Goal: Understand process/instructions: Learn how to perform a task or action

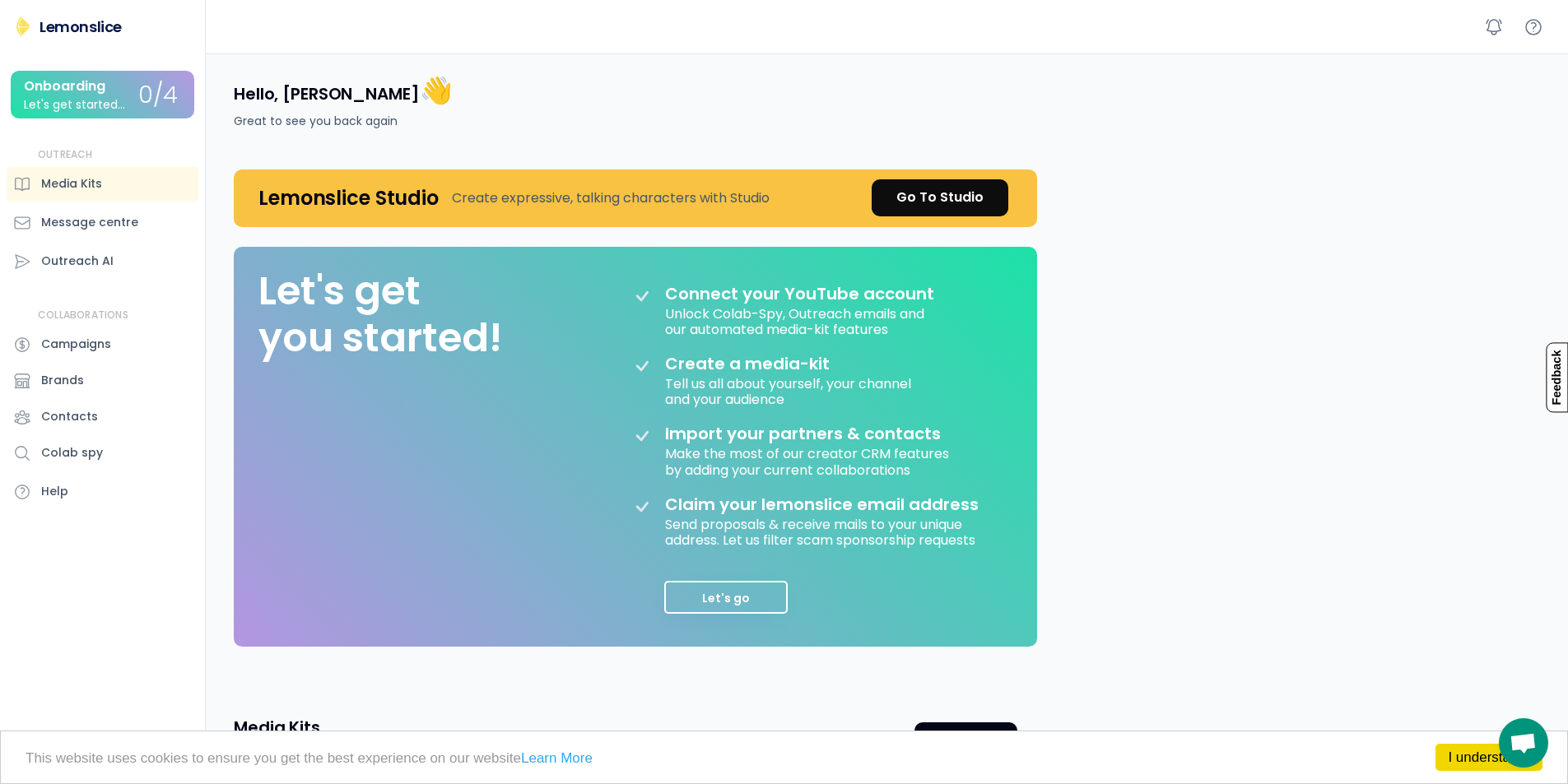
scroll to position [256, 0]
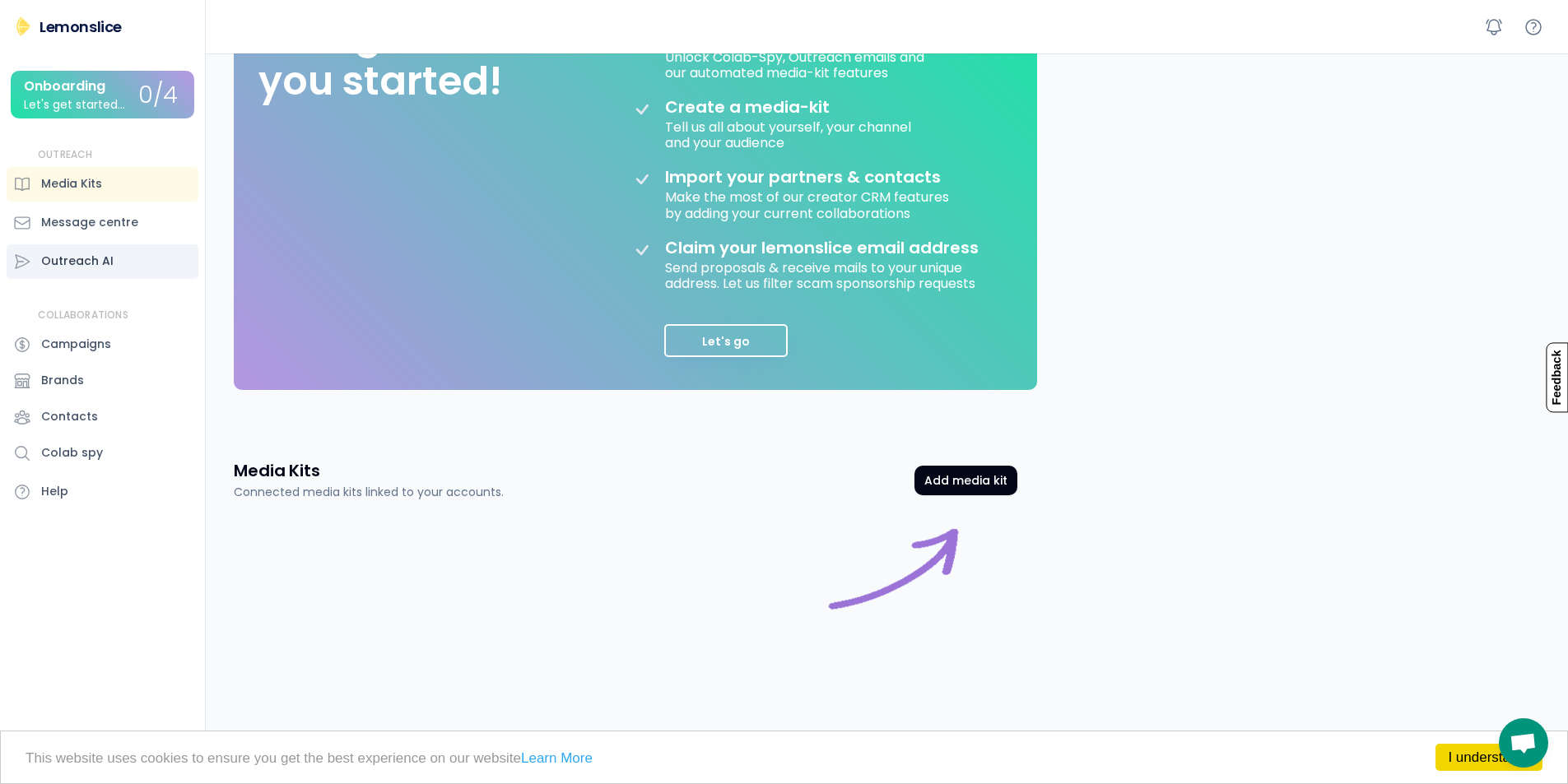
click at [126, 256] on div "Outreach AI" at bounding box center [102, 262] width 192 height 34
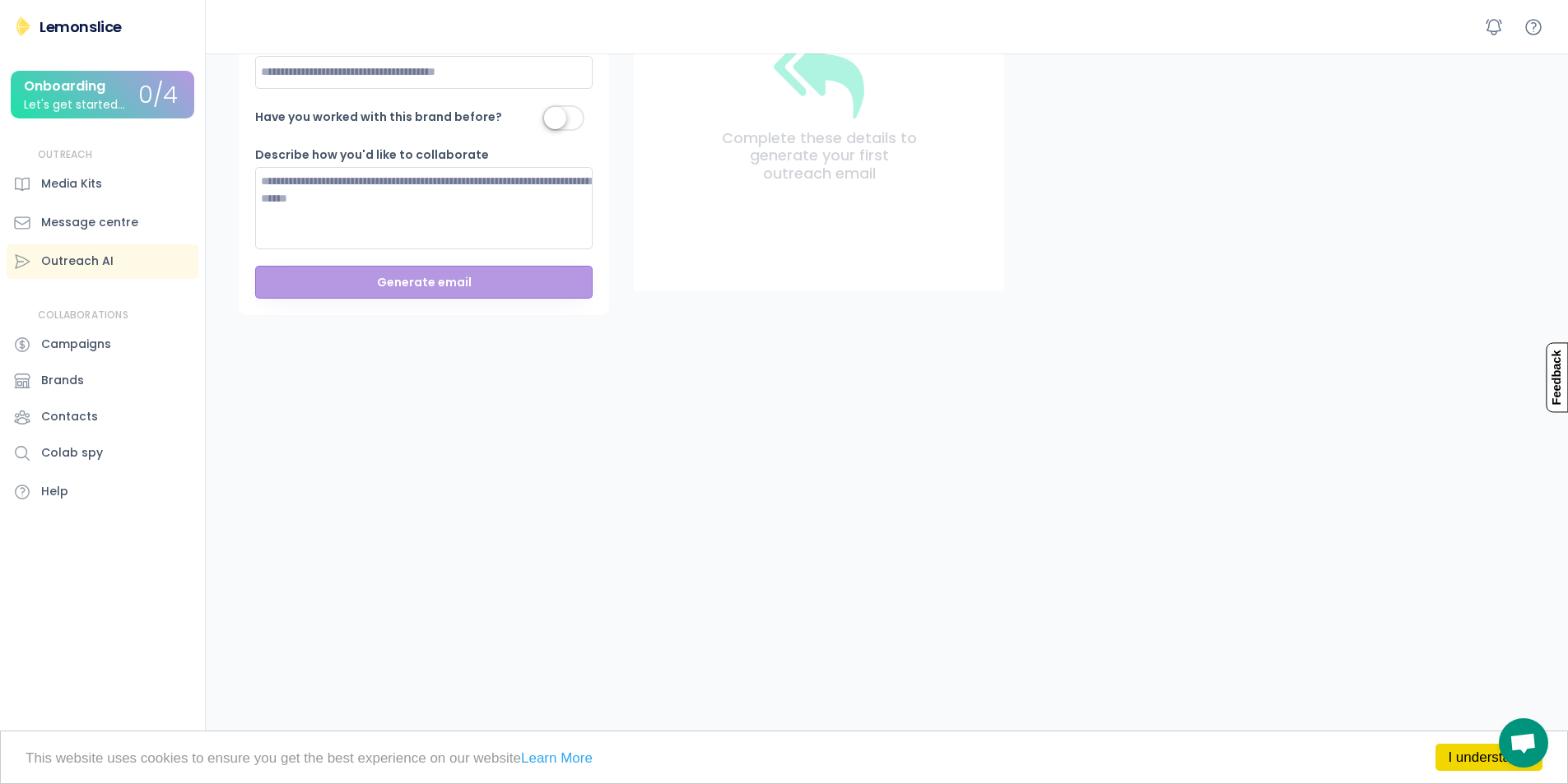
click at [122, 96] on div "Onboarding Let's get started..." at bounding box center [81, 95] width 114 height 32
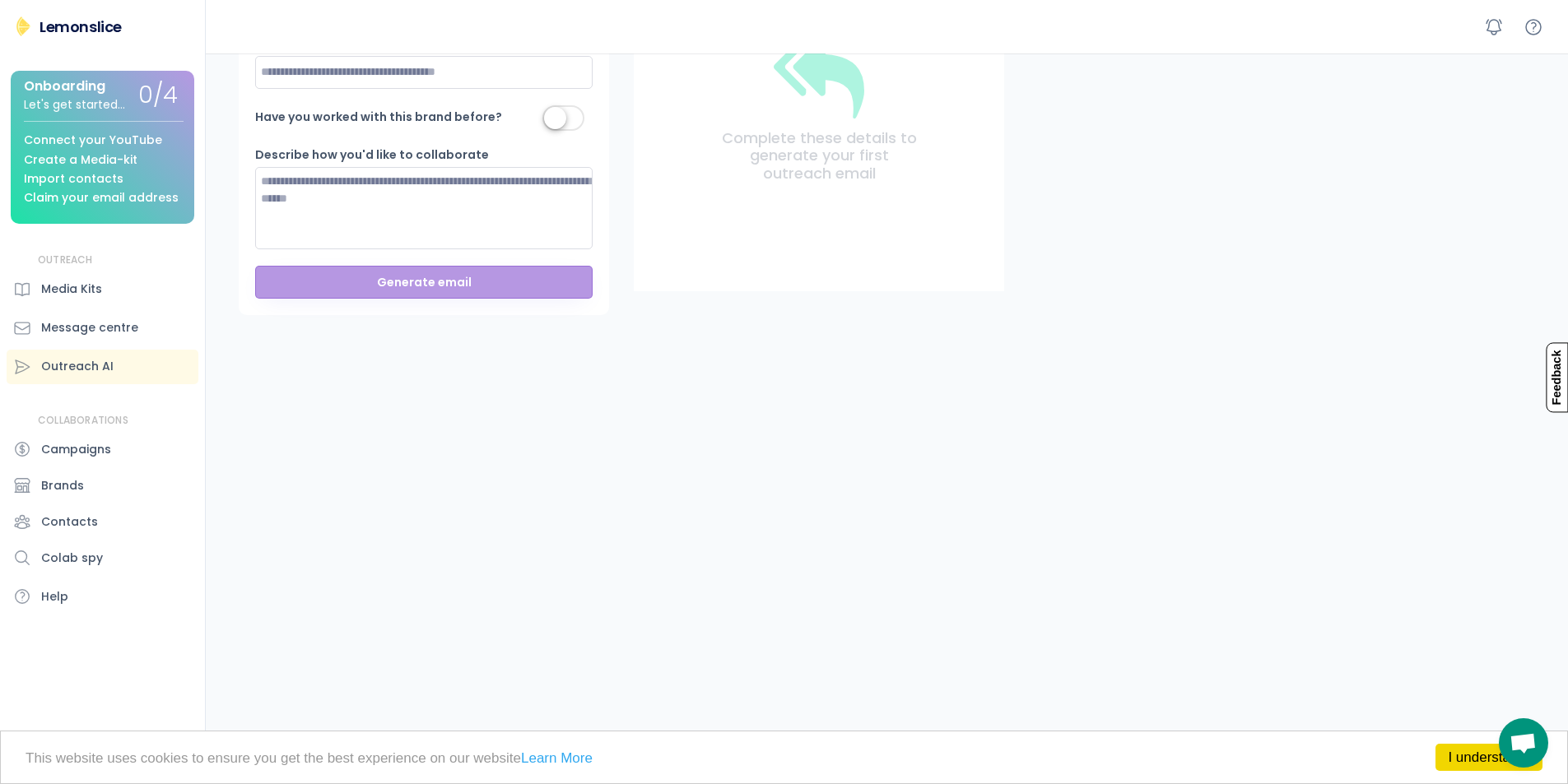
click at [56, 31] on div "Lemonslice" at bounding box center [80, 26] width 82 height 21
click at [89, 28] on div "Lemonslice" at bounding box center [80, 26] width 82 height 21
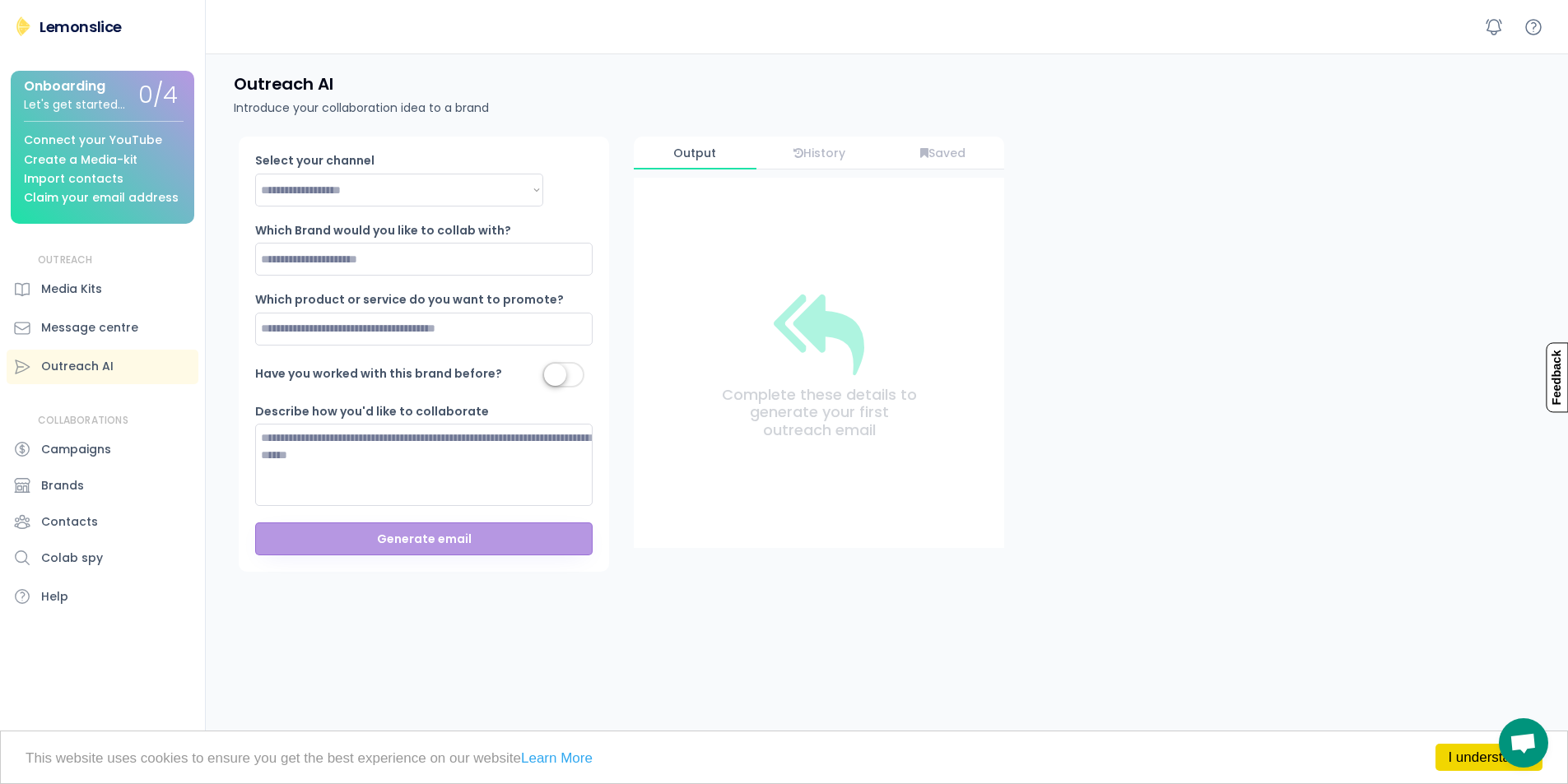
click at [543, 194] on div "**********" at bounding box center [424, 354] width 371 height 435
drag, startPoint x: 566, startPoint y: 134, endPoint x: 520, endPoint y: 138, distance: 46.2
click at [520, 138] on div "**********" at bounding box center [424, 354] width 371 height 435
click at [175, 117] on div "Onboarding Let's get started... 0/4 Connect your YouTube Create a Media-kit Imp…" at bounding box center [103, 147] width 184 height 153
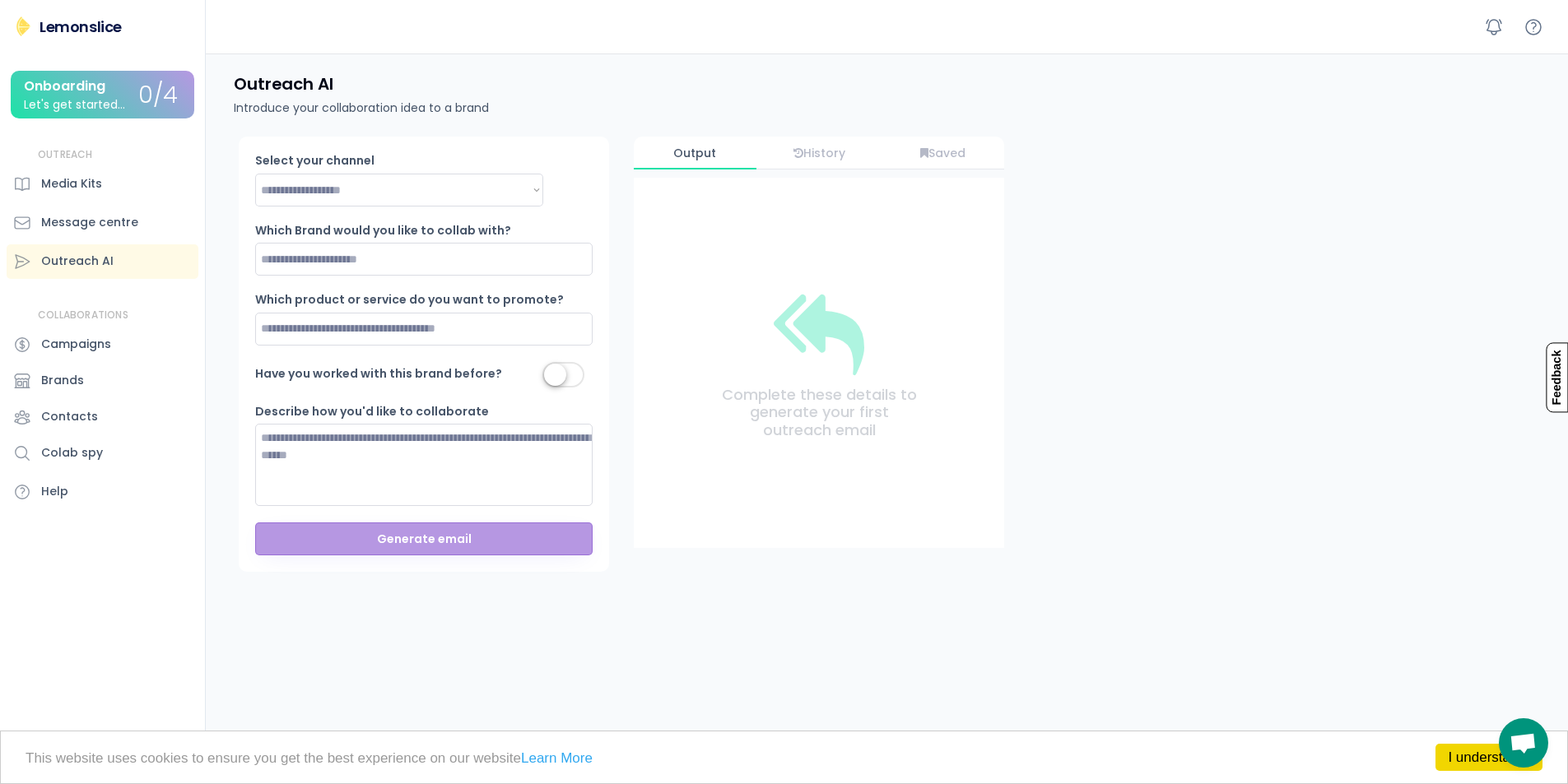
click at [300, 251] on input "input" at bounding box center [424, 259] width 337 height 33
type input "*"
click at [801, 163] on div "History" at bounding box center [820, 153] width 122 height 33
click at [705, 151] on div "Output" at bounding box center [694, 154] width 122 height 14
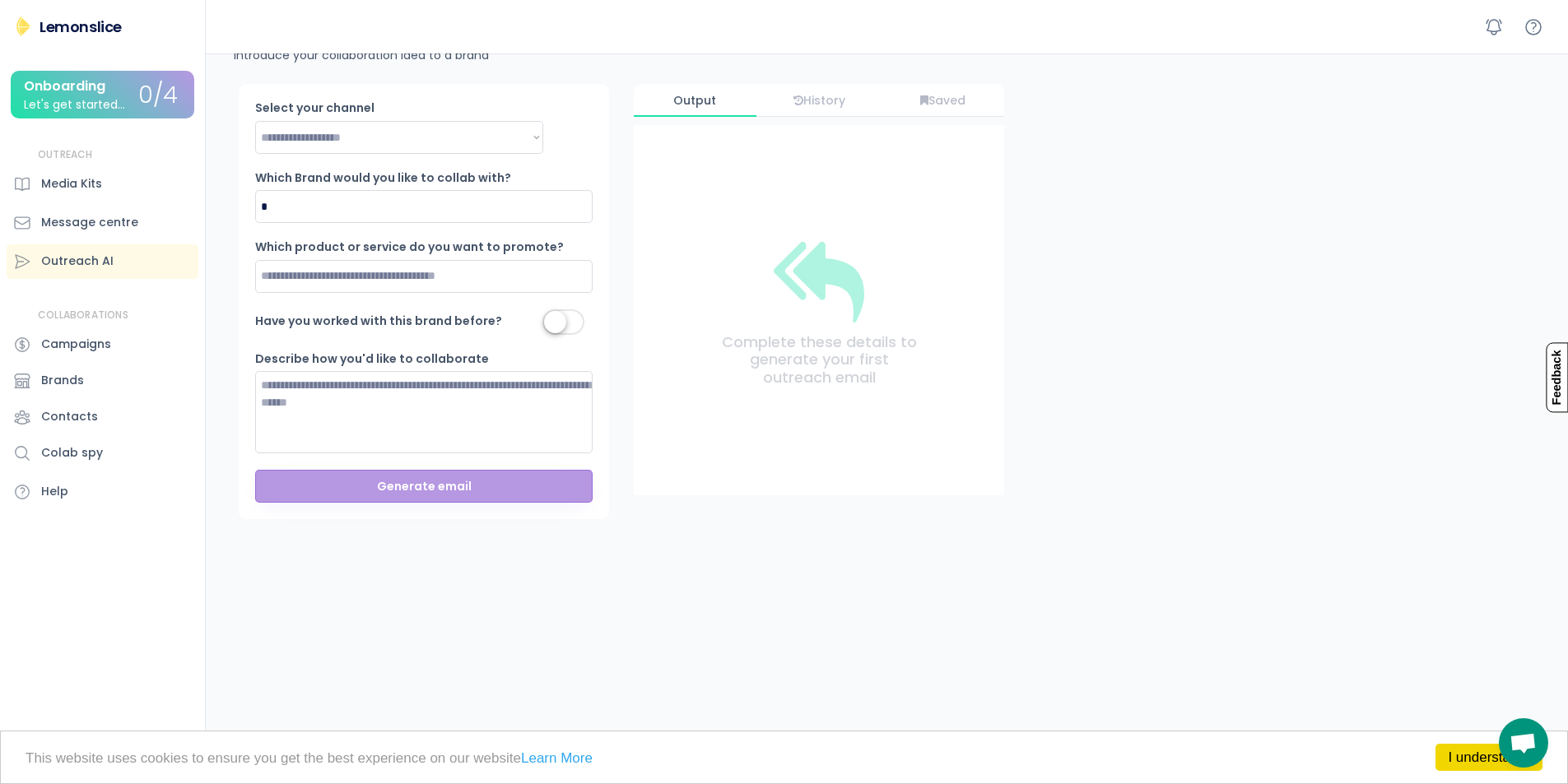
scroll to position [82, 0]
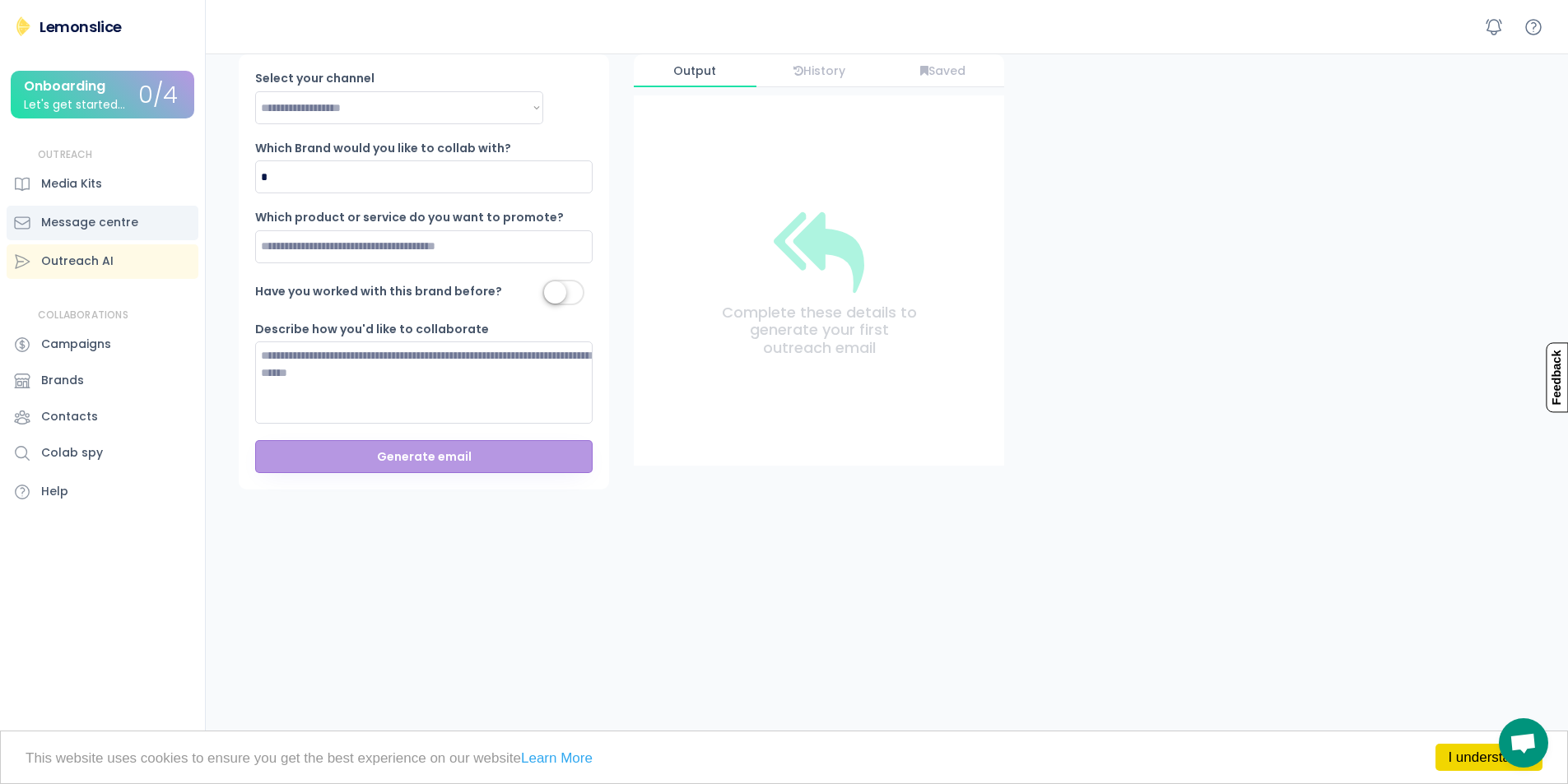
click at [123, 222] on div "Message centre" at bounding box center [90, 222] width 97 height 17
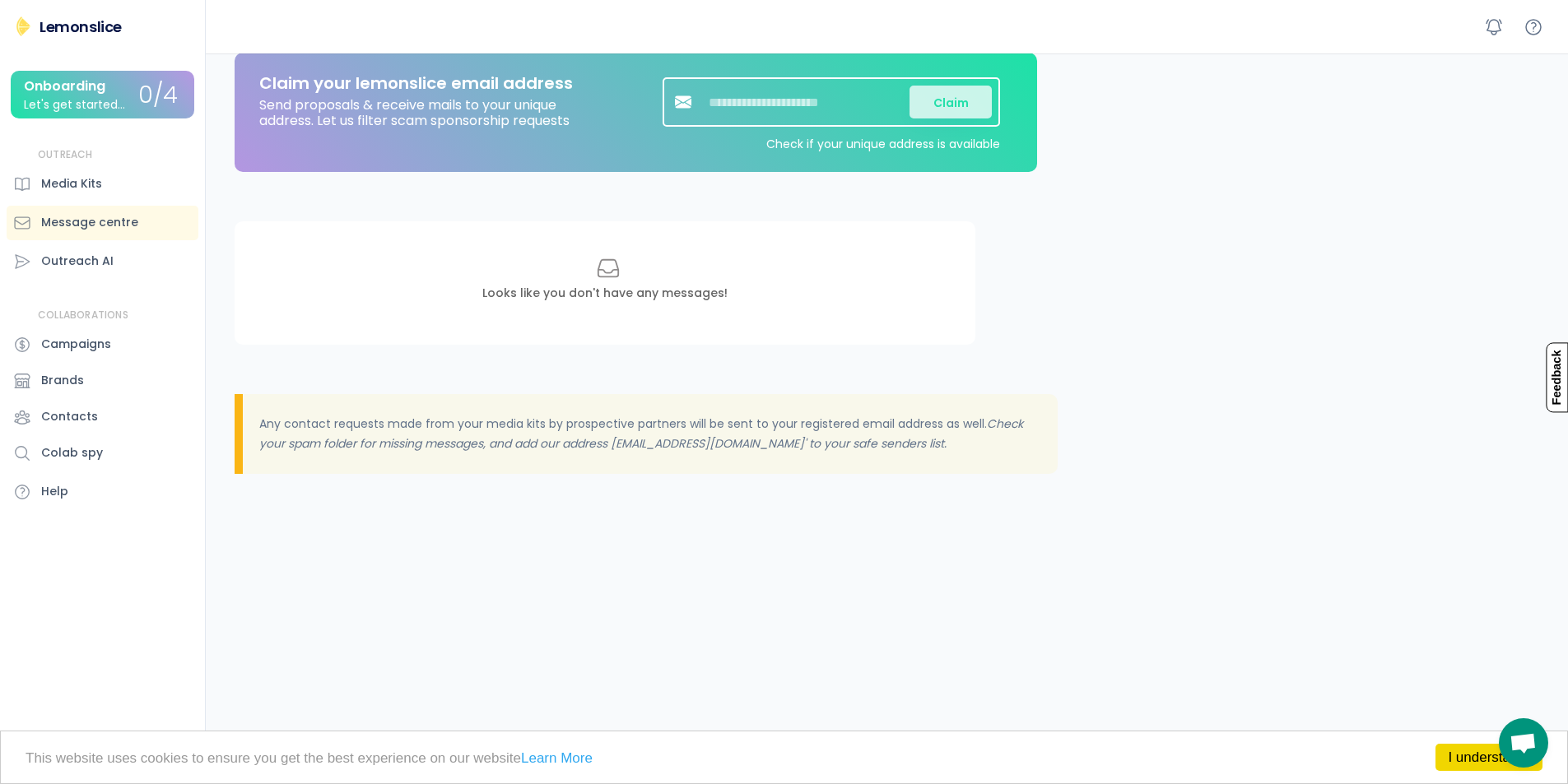
scroll to position [256, 0]
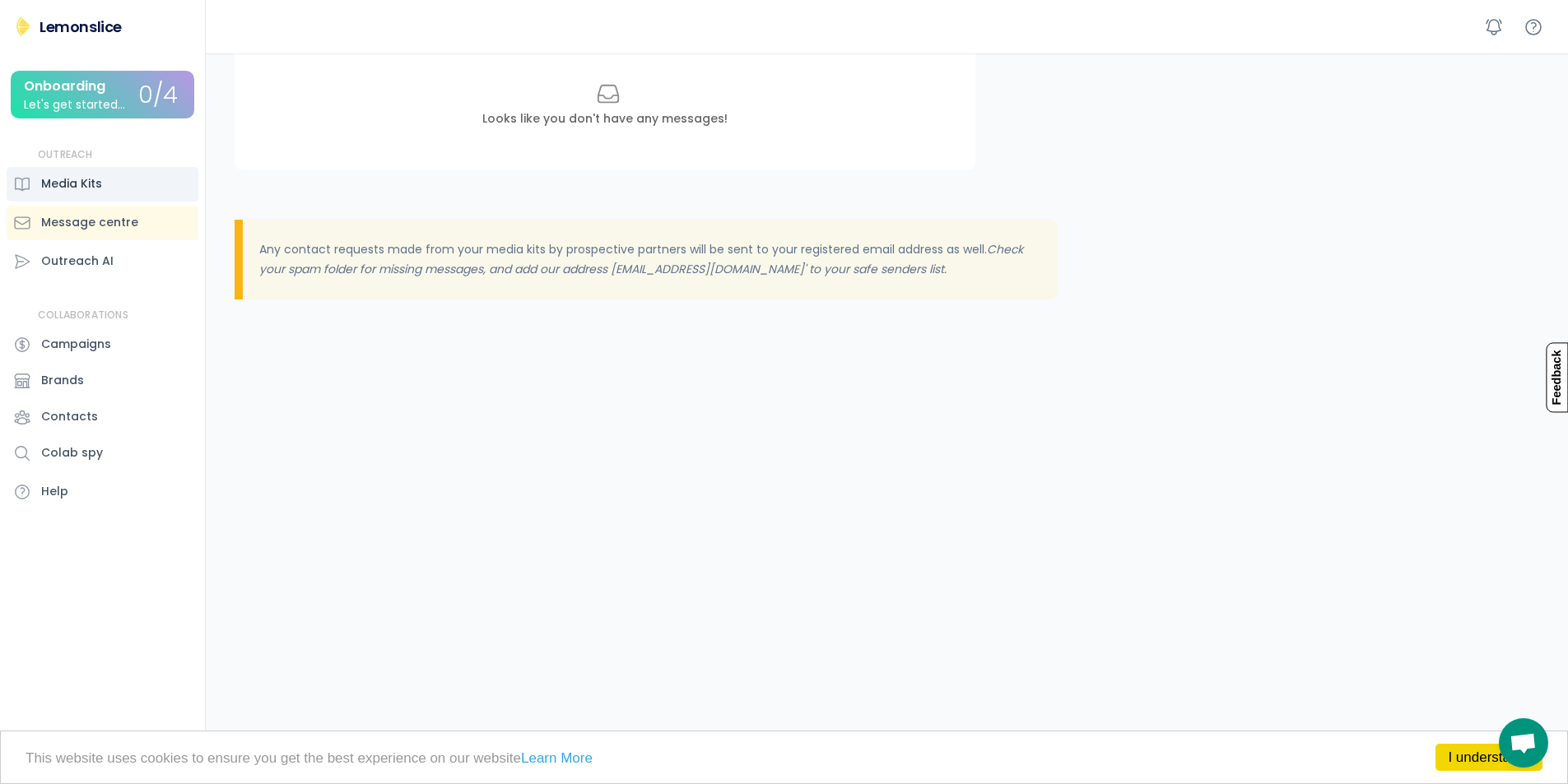
click at [130, 189] on div "Media Kits" at bounding box center [102, 184] width 192 height 34
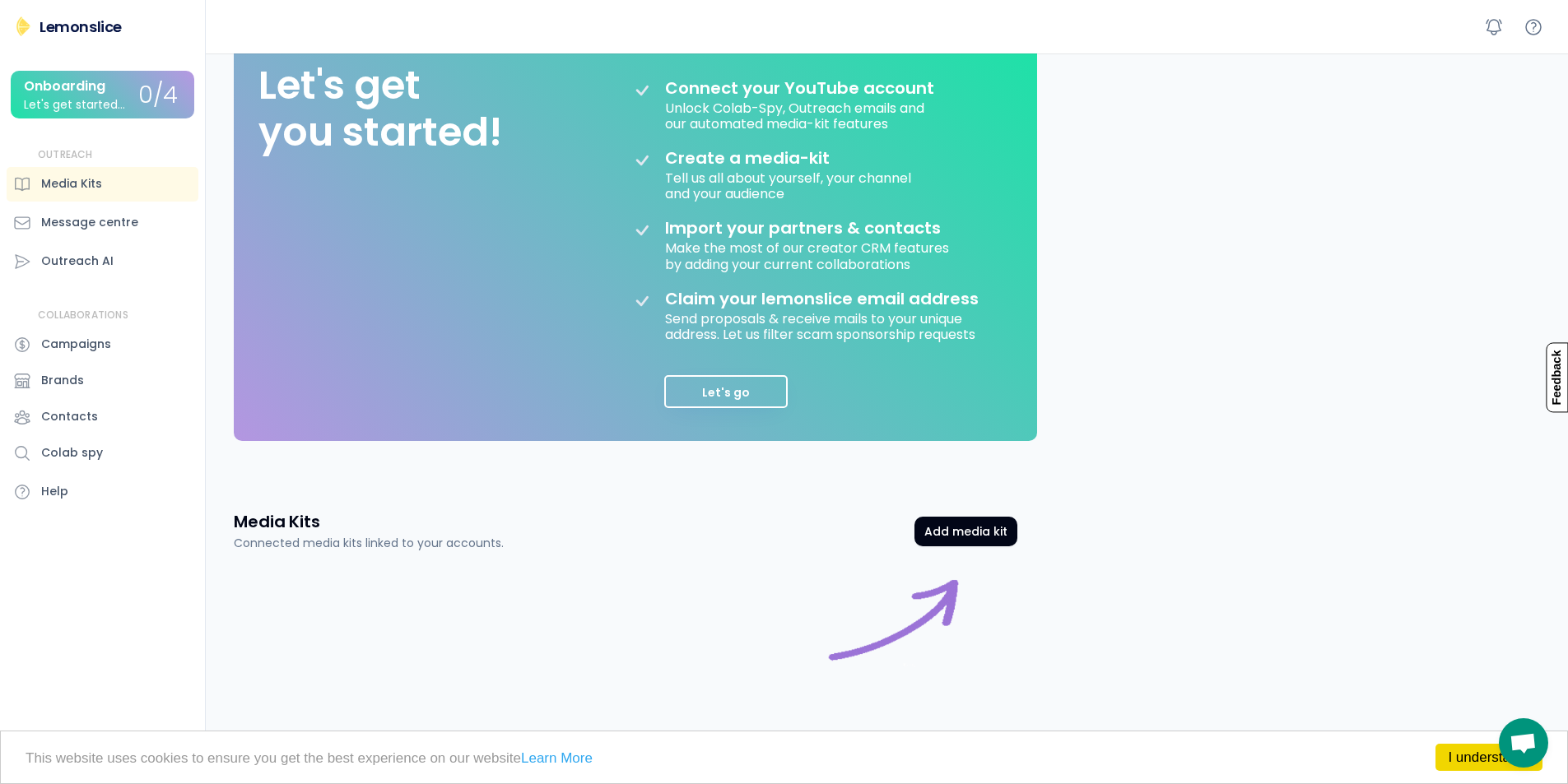
scroll to position [92, 0]
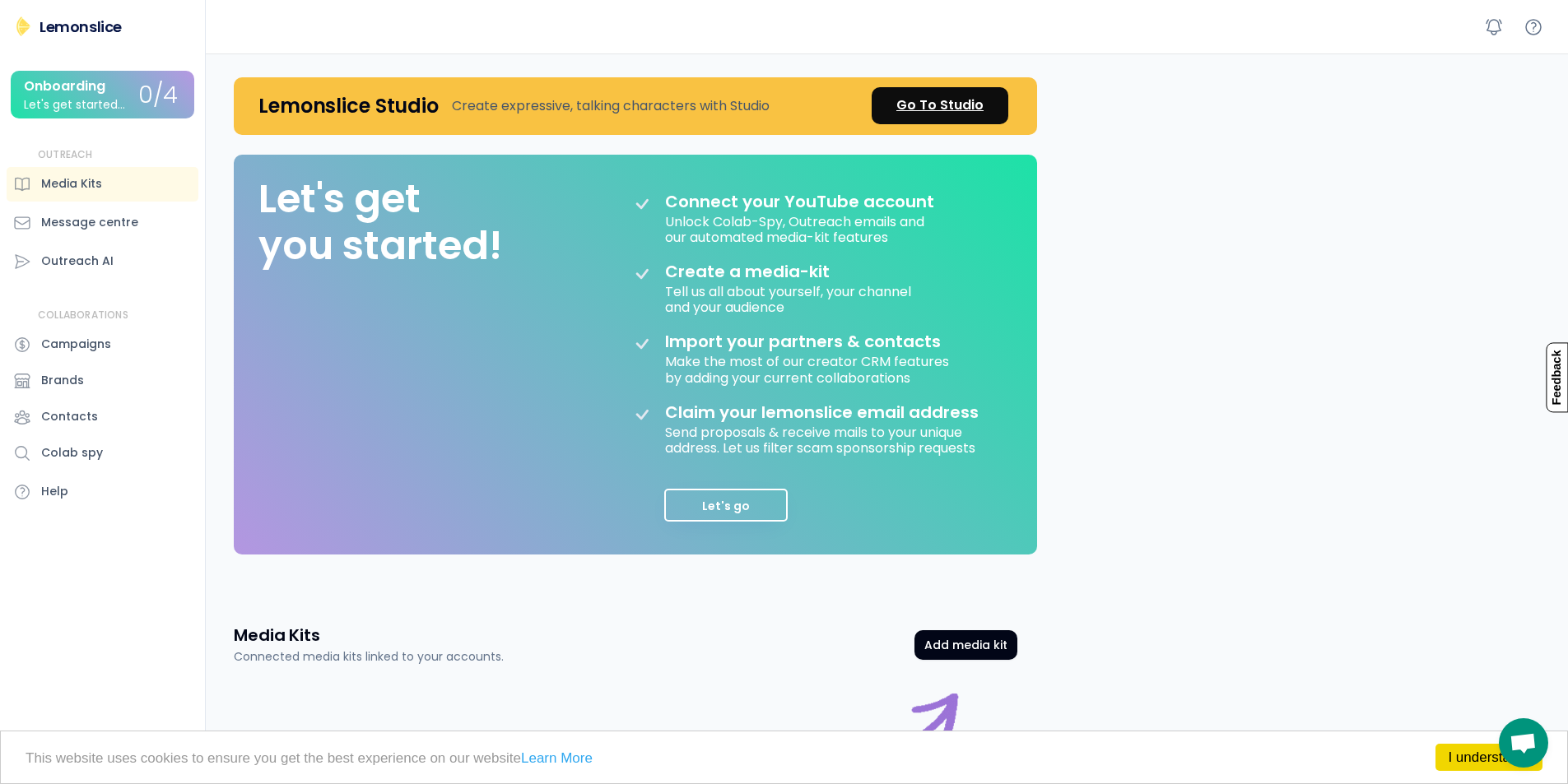
click at [943, 111] on div "Go To Studio" at bounding box center [939, 105] width 87 height 20
